Goal: Task Accomplishment & Management: Complete application form

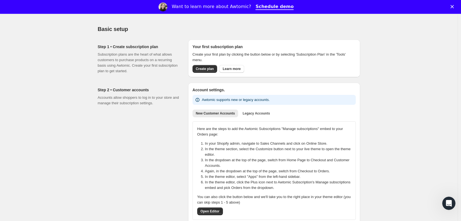
scroll to position [17, 0]
click at [209, 69] on span "Create plan" at bounding box center [205, 69] width 18 height 4
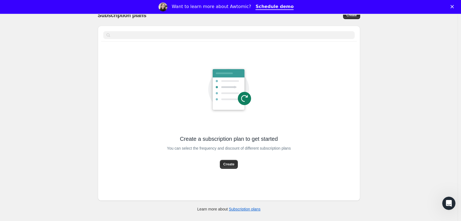
scroll to position [28, 0]
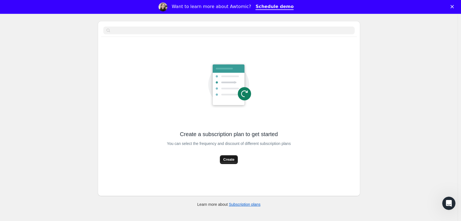
click at [227, 157] on span "Create" at bounding box center [228, 159] width 11 height 6
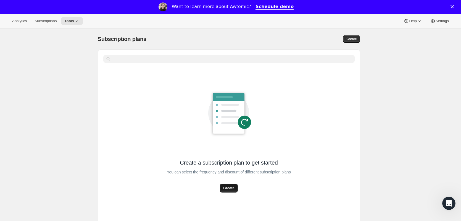
select select "WEEK"
select select "MONTH"
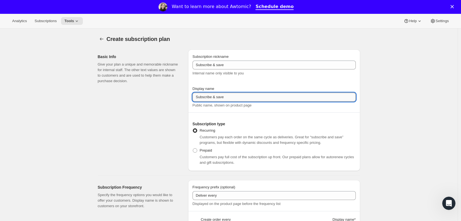
click at [200, 96] on input "Subscribe & save" at bounding box center [273, 96] width 163 height 9
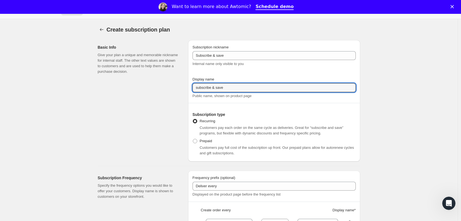
scroll to position [12, 0]
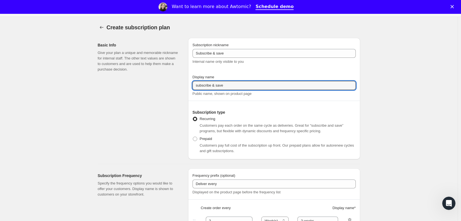
type input "subscribe & save"
click at [259, 106] on div "Subscription type Recurring Customers pay each order on the same cycle as deliv…" at bounding box center [273, 125] width 163 height 58
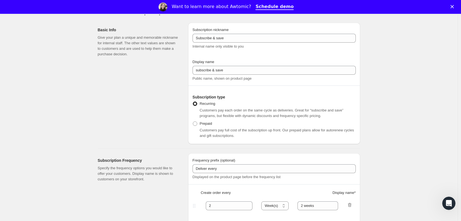
scroll to position [27, 0]
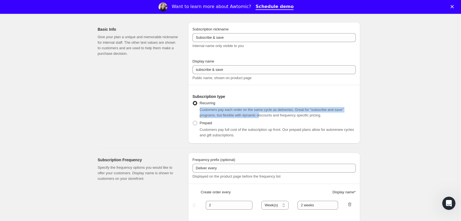
drag, startPoint x: 201, startPoint y: 110, endPoint x: 264, endPoint y: 113, distance: 63.0
click at [264, 113] on span "Customers pay each order on the same cycle as deliveries. Great for “subscribe …" at bounding box center [272, 112] width 144 height 10
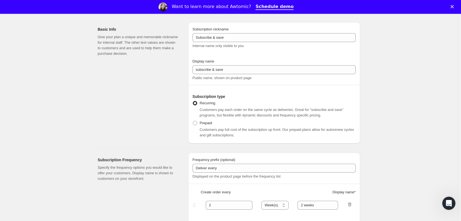
click at [268, 113] on span "Customers pay each order on the same cycle as deliveries. Great for “subscribe …" at bounding box center [272, 112] width 144 height 10
drag, startPoint x: 270, startPoint y: 111, endPoint x: 304, endPoint y: 112, distance: 34.3
click at [304, 112] on div "Customers pay each order on the same cycle as deliveries. Great for “subscribe …" at bounding box center [278, 112] width 156 height 11
click at [315, 112] on div "Customers pay each order on the same cycle as deliveries. Great for “subscribe …" at bounding box center [278, 112] width 156 height 11
drag, startPoint x: 204, startPoint y: 116, endPoint x: 221, endPoint y: 116, distance: 17.1
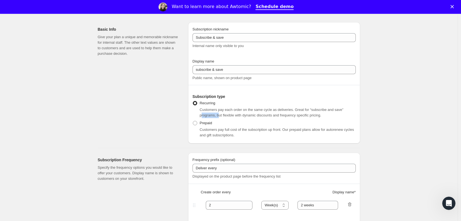
click at [221, 116] on span "Customers pay each order on the same cycle as deliveries. Great for “subscribe …" at bounding box center [272, 112] width 144 height 10
click at [225, 116] on span "Customers pay each order on the same cycle as deliveries. Great for “subscribe …" at bounding box center [272, 112] width 144 height 10
drag, startPoint x: 222, startPoint y: 116, endPoint x: 335, endPoint y: 116, distance: 113.4
click at [335, 116] on div "Customers pay each order on the same cycle as deliveries. Great for “subscribe …" at bounding box center [278, 112] width 156 height 11
click at [268, 121] on div "Prepaid Customers pay full cost of the subscription up front. Our prepaid plans…" at bounding box center [273, 128] width 163 height 19
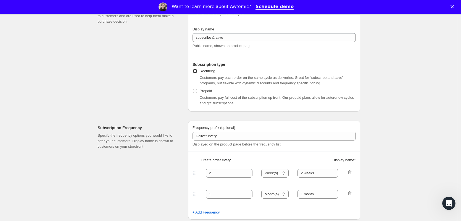
scroll to position [89, 0]
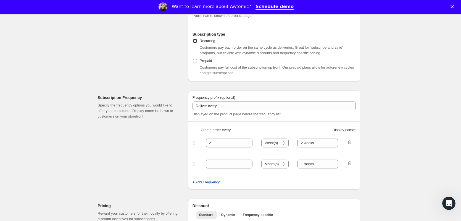
click at [220, 182] on span "+ Add Frequency" at bounding box center [205, 182] width 27 height 6
select select "MONTH"
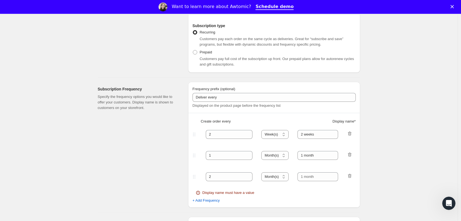
scroll to position [101, 0]
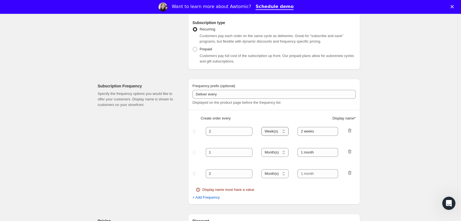
click at [273, 132] on select "Day(s) Week(s) Month(s) Year(s)" at bounding box center [274, 131] width 27 height 9
select select "MONTH"
click at [263, 127] on select "Day(s) Week(s) Month(s) Year(s)" at bounding box center [274, 131] width 27 height 9
click at [274, 151] on select "Day(s) Week(s) Month(s) Year(s)" at bounding box center [274, 152] width 27 height 9
click at [263, 148] on select "Day(s) Week(s) Month(s) Year(s)" at bounding box center [274, 152] width 27 height 9
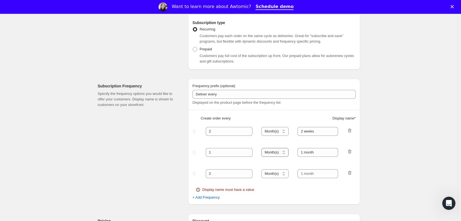
click at [274, 152] on select "Day(s) Week(s) Month(s) Year(s)" at bounding box center [274, 152] width 27 height 9
click at [263, 148] on select "Day(s) Week(s) Month(s) Year(s)" at bounding box center [274, 152] width 27 height 9
click at [312, 132] on input "2 weeks" at bounding box center [317, 131] width 41 height 9
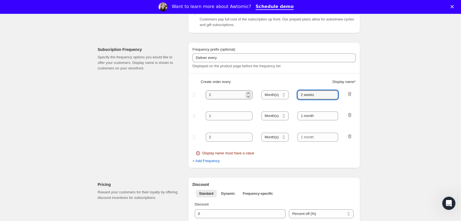
scroll to position [137, 0]
click at [226, 93] on input "2" at bounding box center [225, 95] width 39 height 9
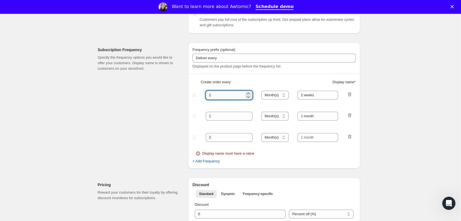
click at [226, 93] on input "2" at bounding box center [225, 95] width 39 height 9
click at [312, 94] on input "2 weeks" at bounding box center [317, 95] width 41 height 9
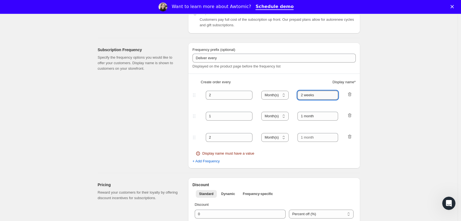
click at [321, 96] on input "2 weeks" at bounding box center [317, 95] width 41 height 9
click at [318, 116] on input "1 month" at bounding box center [317, 116] width 41 height 9
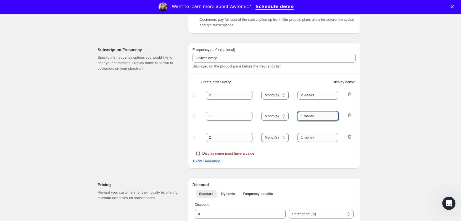
click at [318, 116] on input "1 month" at bounding box center [317, 116] width 41 height 9
click at [317, 95] on input "2 weeks" at bounding box center [317, 95] width 41 height 9
paste input "1 month"
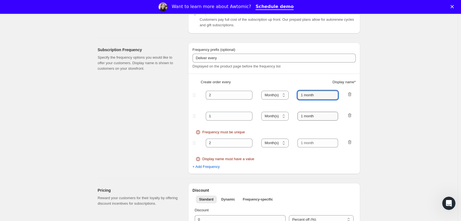
type input "1 month"
click at [304, 116] on input "1 month" at bounding box center [317, 116] width 41 height 9
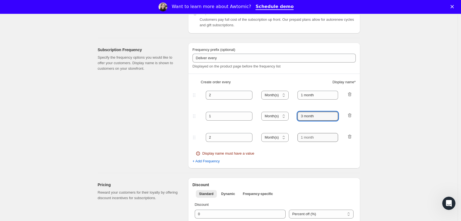
type input "3 month"
click at [304, 137] on input "text" at bounding box center [317, 137] width 41 height 9
click at [304, 135] on input "text" at bounding box center [317, 137] width 41 height 9
click at [304, 136] on input "text" at bounding box center [317, 137] width 41 height 9
click at [314, 136] on input "text" at bounding box center [317, 137] width 41 height 9
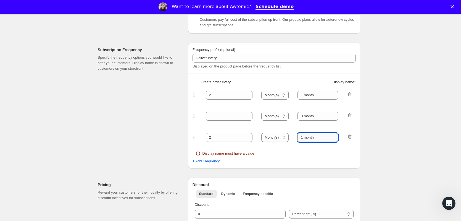
click at [314, 136] on input "text" at bounding box center [317, 137] width 41 height 9
type input "6 month"
click at [330, 153] on div "Frequency must be unique" at bounding box center [274, 153] width 156 height 6
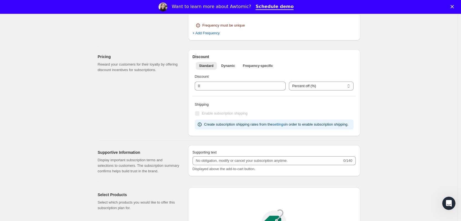
scroll to position [264, 0]
click at [231, 67] on span "Dynamic" at bounding box center [228, 66] width 14 height 4
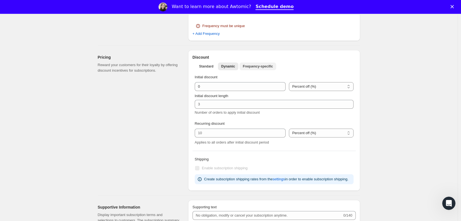
click at [266, 69] on button "Frequency-specific" at bounding box center [257, 66] width 37 height 8
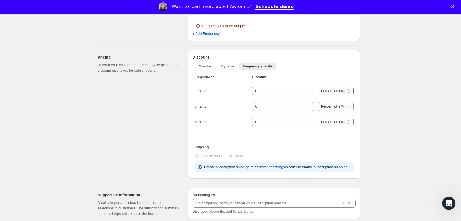
click at [322, 90] on select "Percent off (%) US Dollars off ($)" at bounding box center [335, 90] width 36 height 9
click at [317, 86] on select "Percent off (%) US Dollars off ($)" at bounding box center [335, 90] width 36 height 9
click at [322, 90] on select "Percent off (%) US Dollars off ($)" at bounding box center [335, 90] width 36 height 9
select select "FIXED_AMOUNT"
click at [317, 95] on select "Percent off (%) US Dollars off ($)" at bounding box center [335, 90] width 36 height 9
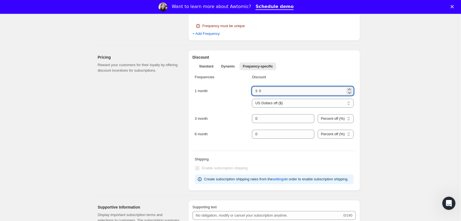
click at [276, 89] on input "0" at bounding box center [302, 90] width 86 height 9
click at [281, 72] on div "Frequencies Discount 1 month $ 0 Percent off (%) US Dollars off ($) US Dollars …" at bounding box center [273, 109] width 163 height 75
click at [281, 90] on input "0" at bounding box center [302, 90] width 86 height 9
type input "5"
click at [309, 103] on select "Percent off (%) US Dollars off ($)" at bounding box center [302, 103] width 101 height 9
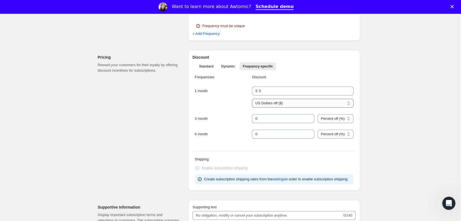
click at [253, 99] on select "Percent off (%) US Dollars off ($)" at bounding box center [302, 103] width 101 height 9
click at [307, 104] on select "Percent off (%) US Dollars off ($)" at bounding box center [302, 103] width 101 height 9
select select "PERCENTAGE"
click at [315, 99] on select "Percent off (%) US Dollars off ($)" at bounding box center [302, 103] width 101 height 9
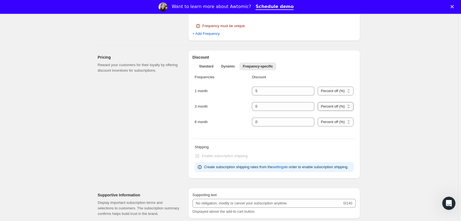
click at [327, 109] on select "Percent off (%) US Dollars off ($)" at bounding box center [335, 106] width 36 height 9
click at [317, 102] on select "Percent off (%) US Dollars off ($)" at bounding box center [335, 106] width 36 height 9
click at [281, 109] on input "integer" at bounding box center [279, 106] width 54 height 9
click at [344, 106] on select "Percent off (%) US Dollars off ($)" at bounding box center [335, 106] width 36 height 9
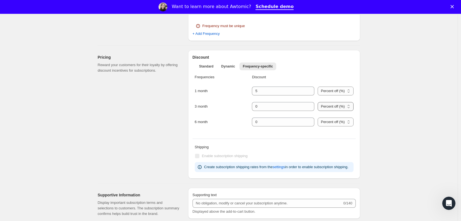
select select "FIXED_AMOUNT"
click at [317, 111] on select "Percent off (%) US Dollars off ($)" at bounding box center [335, 106] width 36 height 9
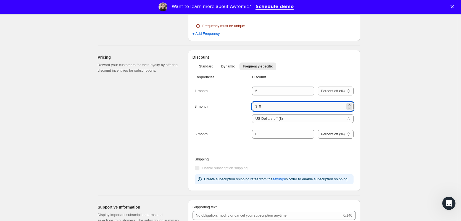
click at [286, 108] on input "0" at bounding box center [302, 106] width 86 height 9
click at [265, 107] on input "2.99" at bounding box center [302, 106] width 86 height 9
click at [270, 106] on input "2.99" at bounding box center [302, 106] width 86 height 9
type input "29.99"
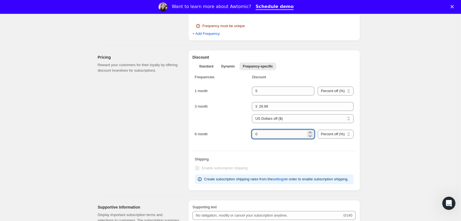
click at [276, 134] on input "integer" at bounding box center [279, 133] width 54 height 9
type input "59"
click at [335, 136] on select "Percent off (%) US Dollars off ($)" at bounding box center [335, 133] width 36 height 9
select select "FIXED_AMOUNT"
click at [317, 138] on select "Percent off (%) US Dollars off ($)" at bounding box center [335, 133] width 36 height 9
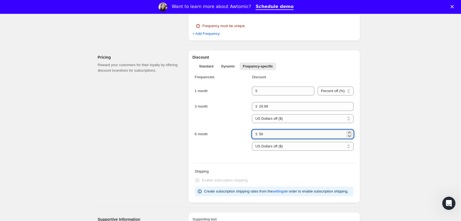
click at [286, 134] on input "59" at bounding box center [302, 133] width 86 height 9
type input "59.98"
click at [232, 150] on div "6 month $ 59.98 Percent off (%) US Dollars off ($) US Dollars off ($)" at bounding box center [274, 143] width 159 height 28
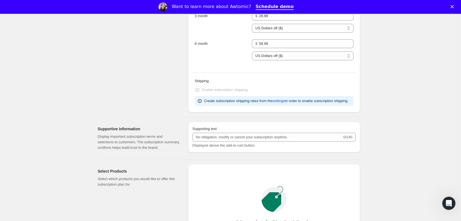
scroll to position [454, 0]
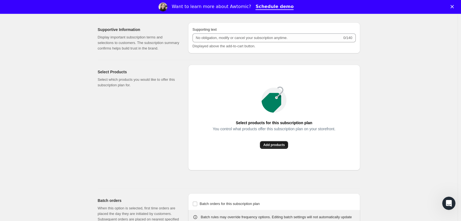
click at [273, 147] on span "Add products" at bounding box center [274, 144] width 22 height 4
